Goal: Transaction & Acquisition: Purchase product/service

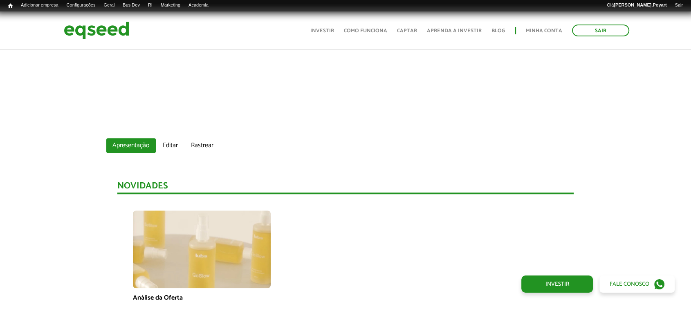
scroll to position [726, 0]
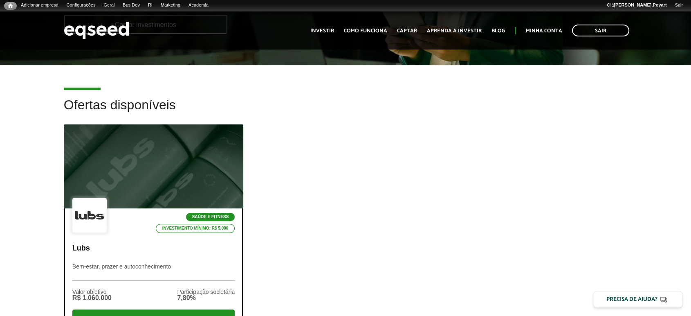
click at [133, 186] on div at bounding box center [153, 166] width 215 height 101
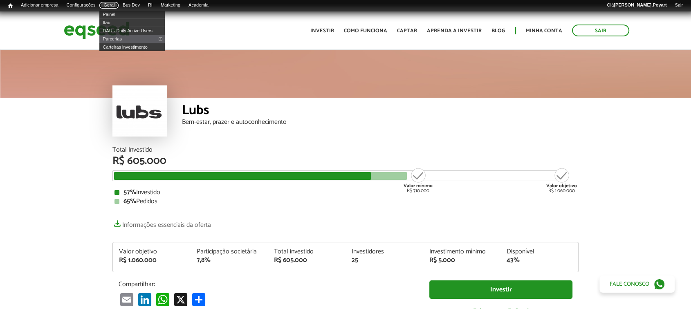
click at [119, 6] on link "Geral" at bounding box center [108, 5] width 19 height 7
